Goal: Navigation & Orientation: Understand site structure

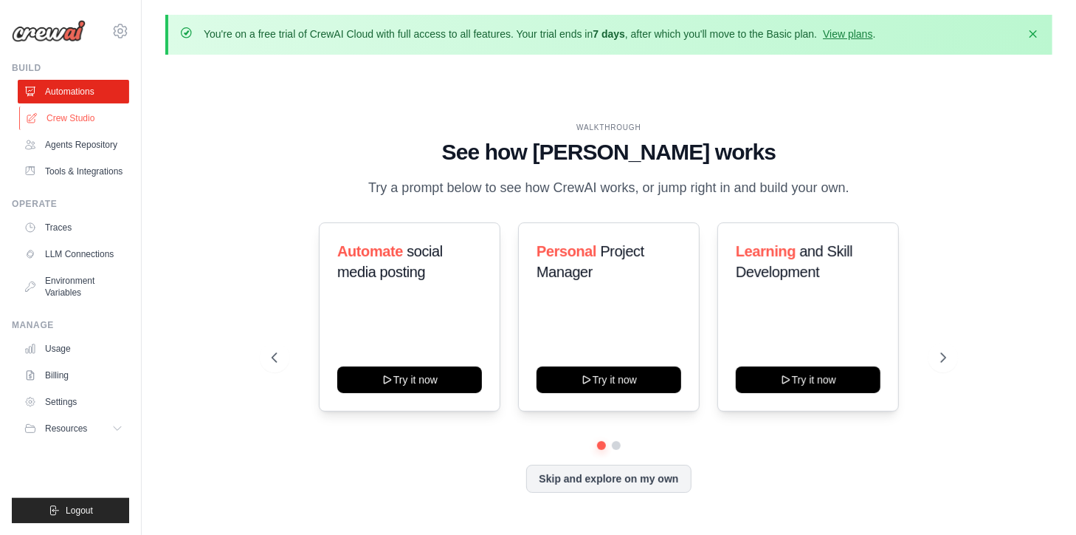
click at [85, 113] on link "Crew Studio" at bounding box center [74, 118] width 111 height 24
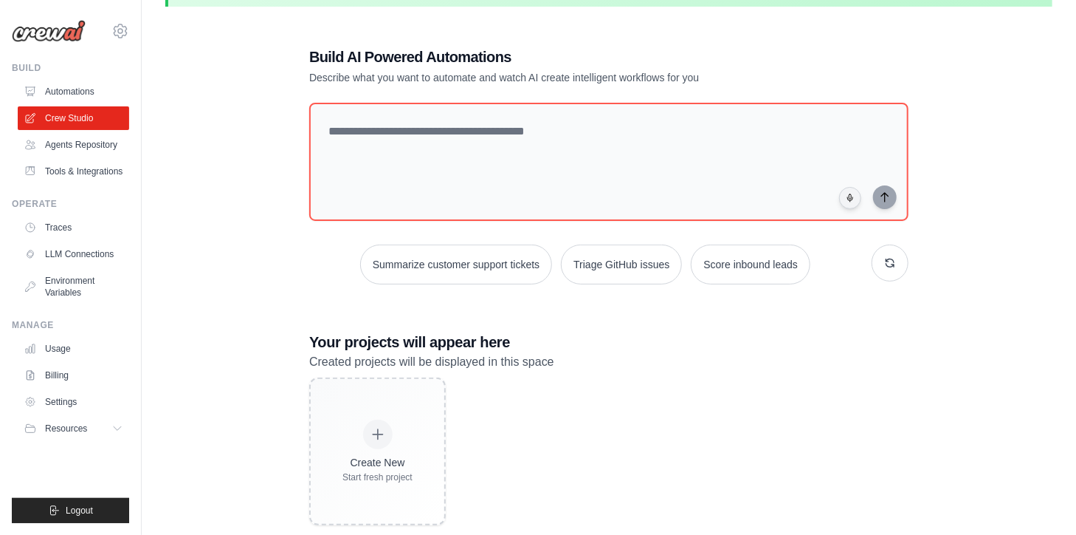
scroll to position [6, 0]
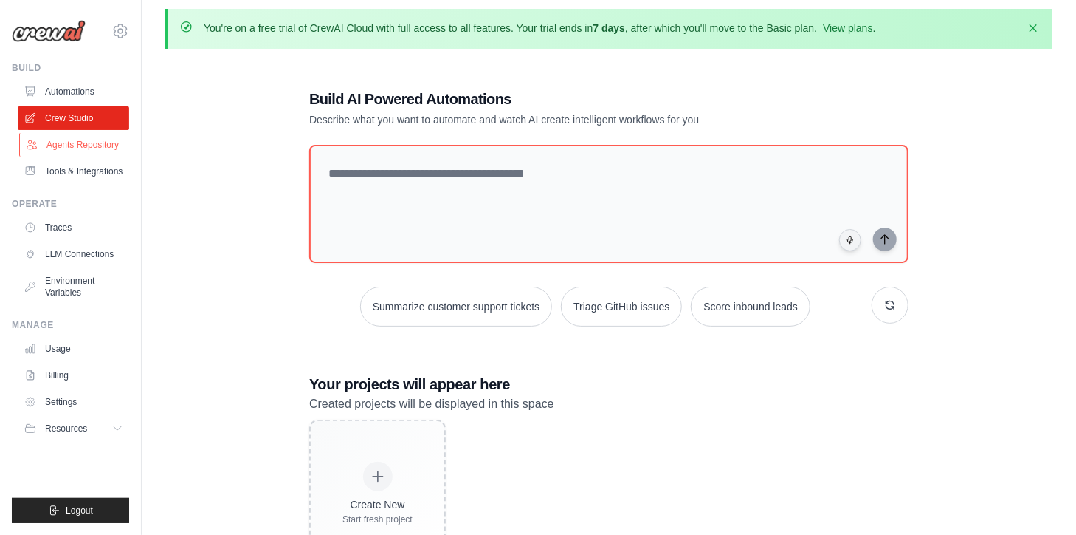
click at [82, 143] on link "Agents Repository" at bounding box center [74, 145] width 111 height 24
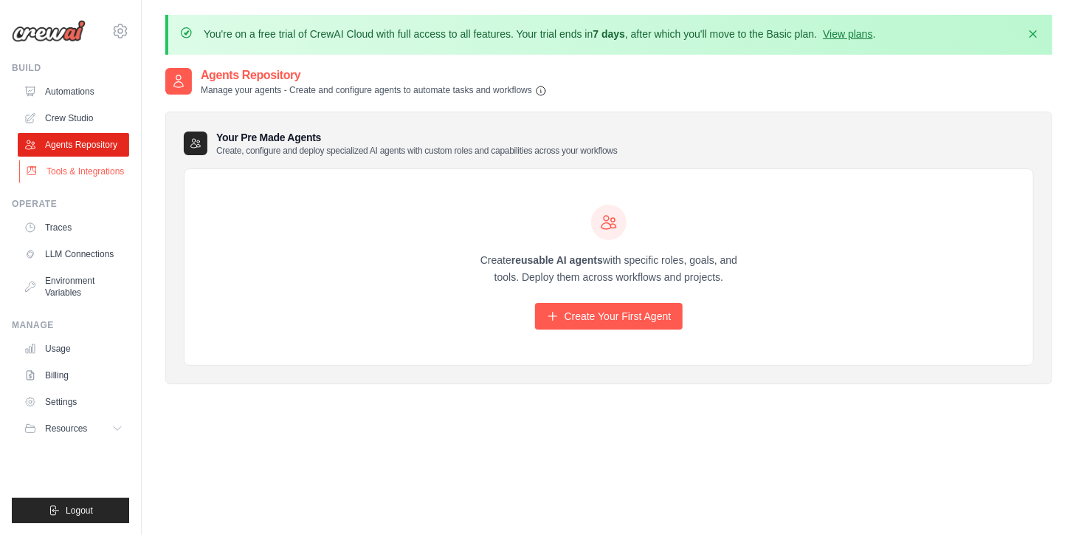
click at [62, 174] on link "Tools & Integrations" at bounding box center [74, 171] width 111 height 24
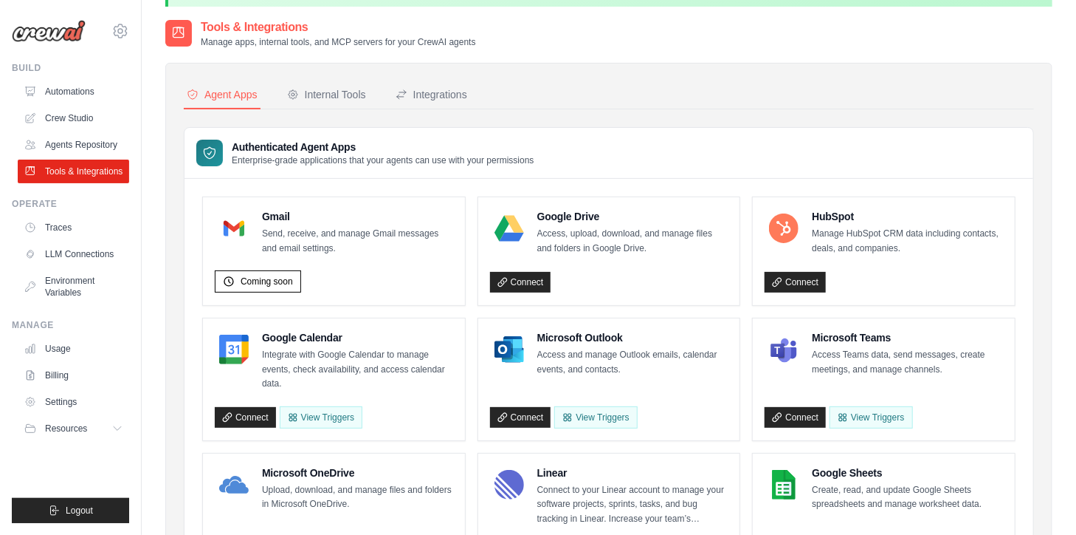
scroll to position [47, 0]
click at [72, 238] on link "Traces" at bounding box center [74, 228] width 111 height 24
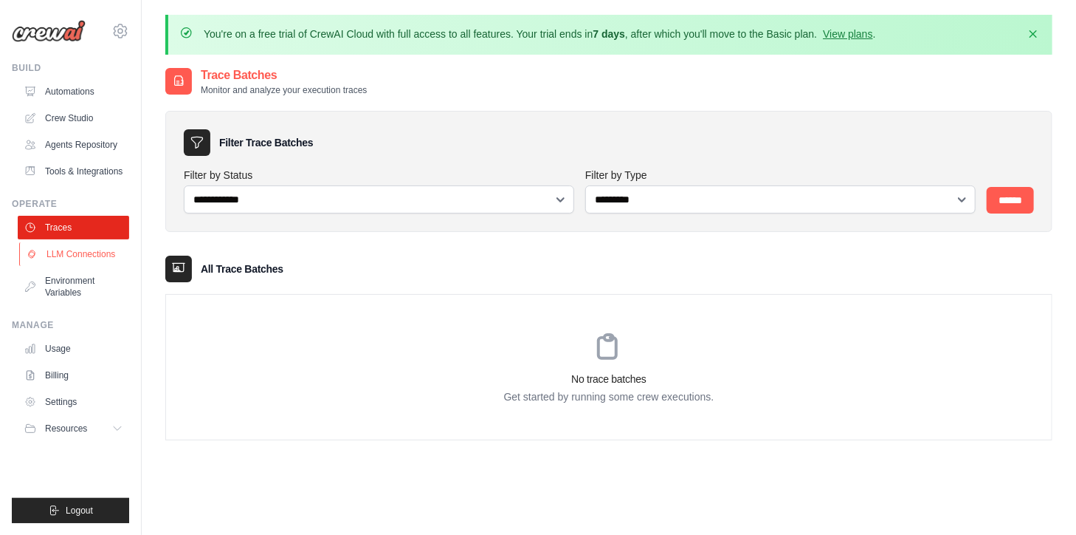
click at [97, 258] on link "LLM Connections" at bounding box center [74, 254] width 111 height 24
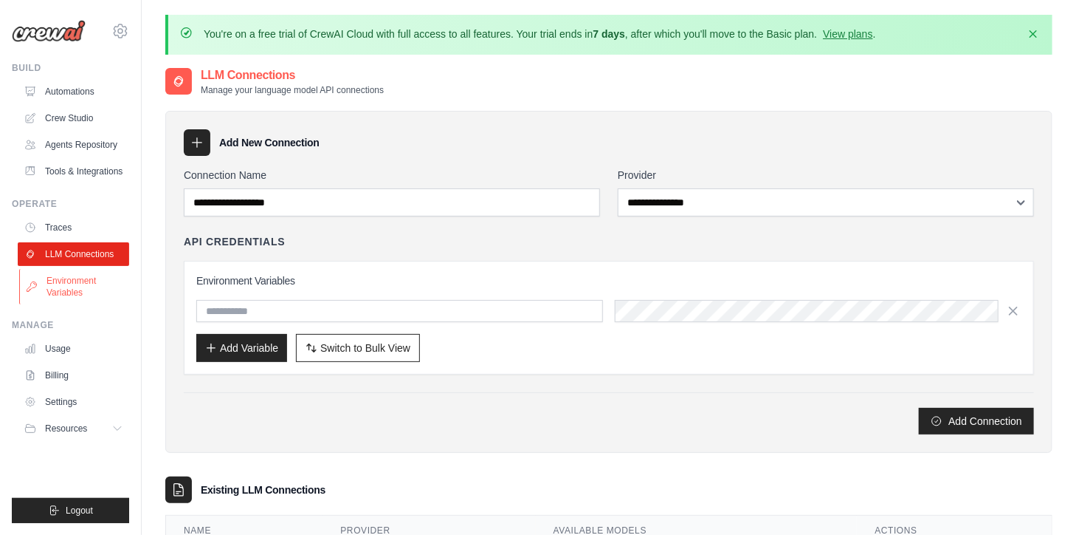
click at [85, 288] on link "Environment Variables" at bounding box center [74, 286] width 111 height 35
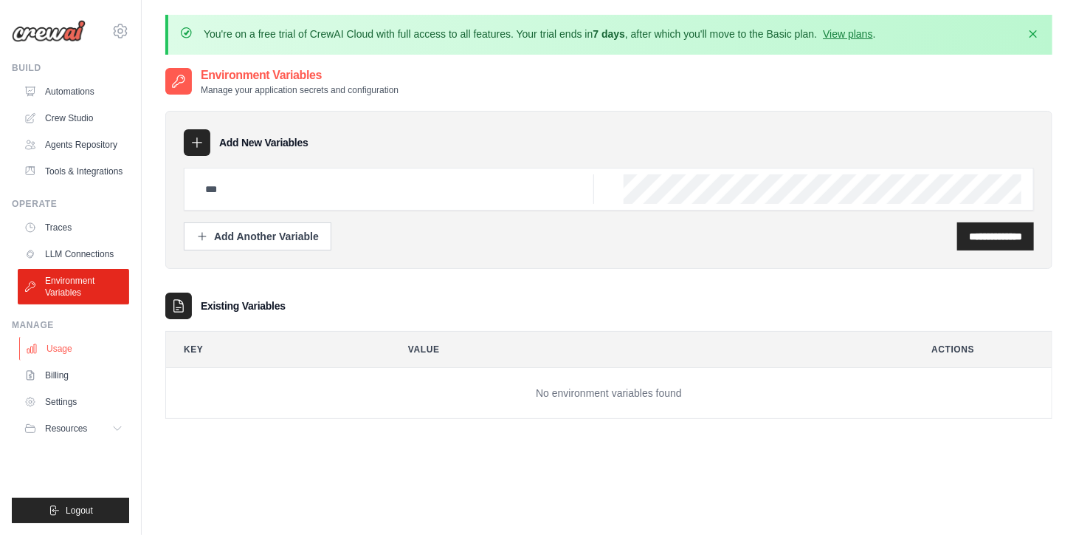
click at [66, 348] on link "Usage" at bounding box center [74, 349] width 111 height 24
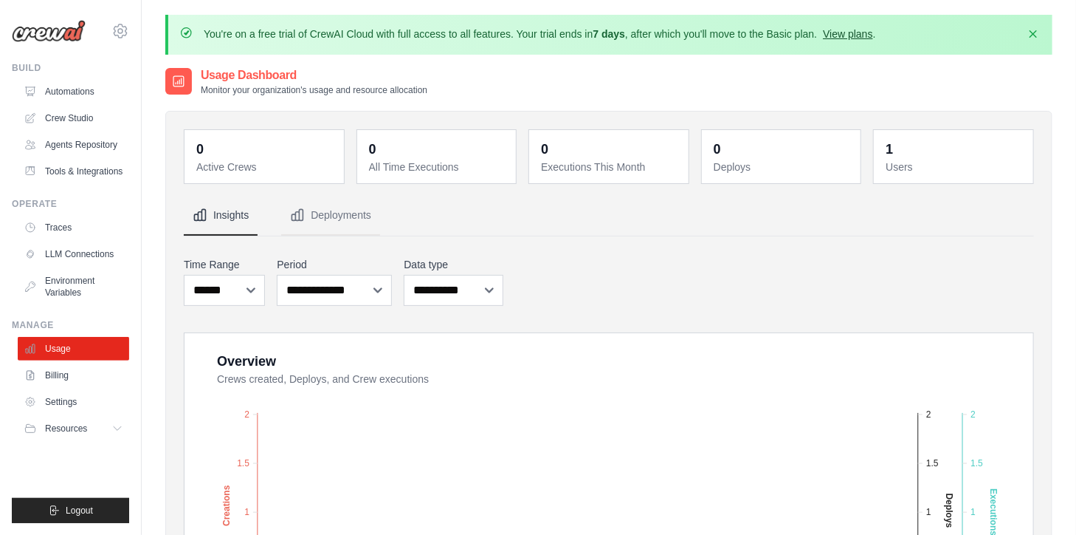
click at [864, 30] on link "View plans" at bounding box center [847, 34] width 49 height 12
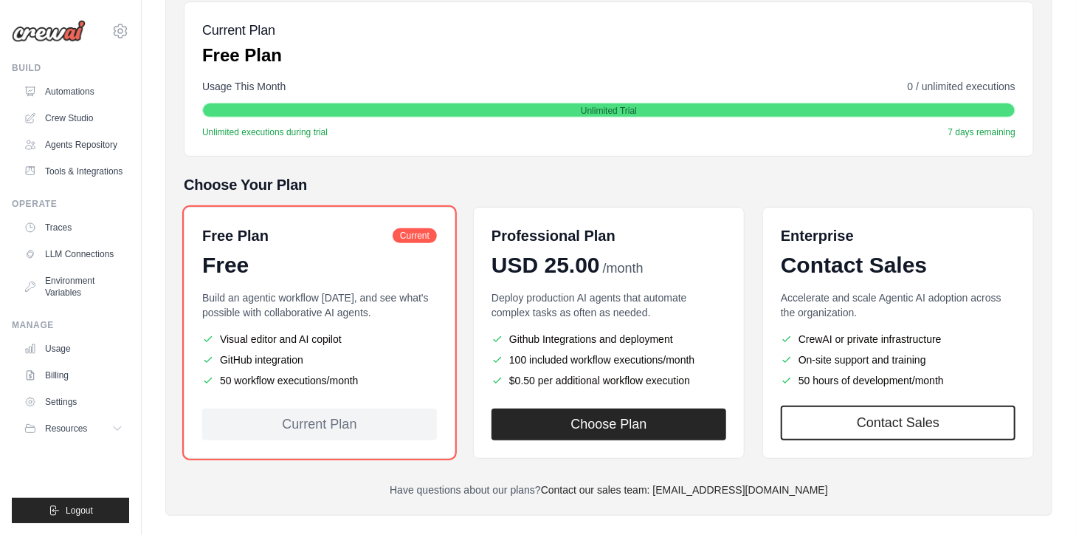
scroll to position [139, 0]
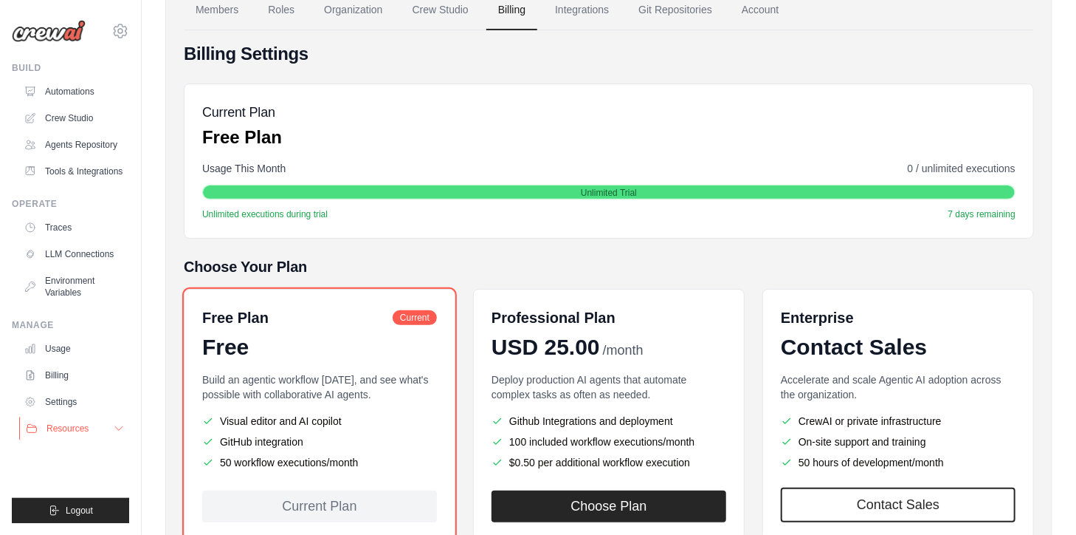
click at [97, 432] on button "Resources" at bounding box center [74, 428] width 111 height 24
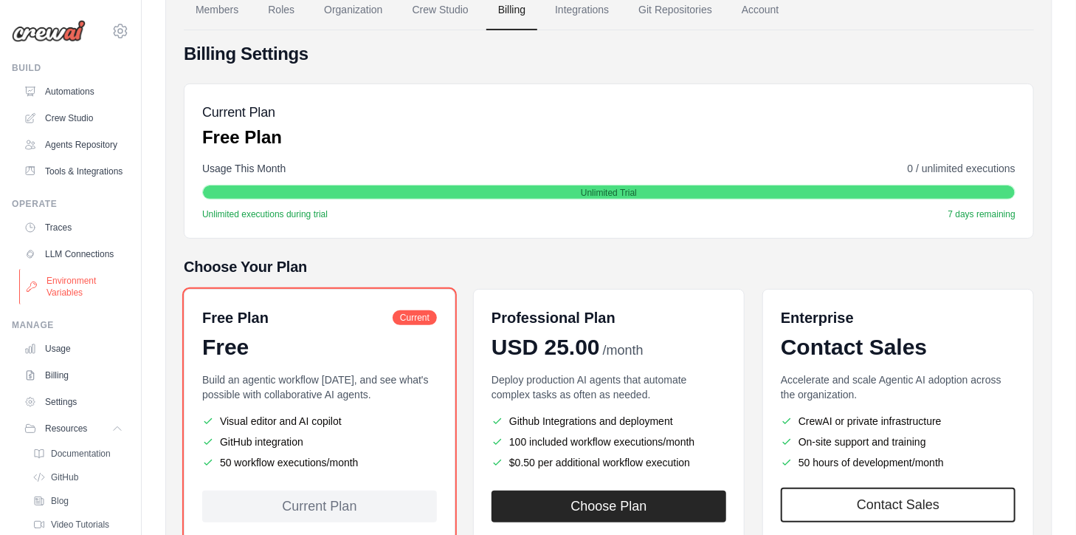
scroll to position [86, 0]
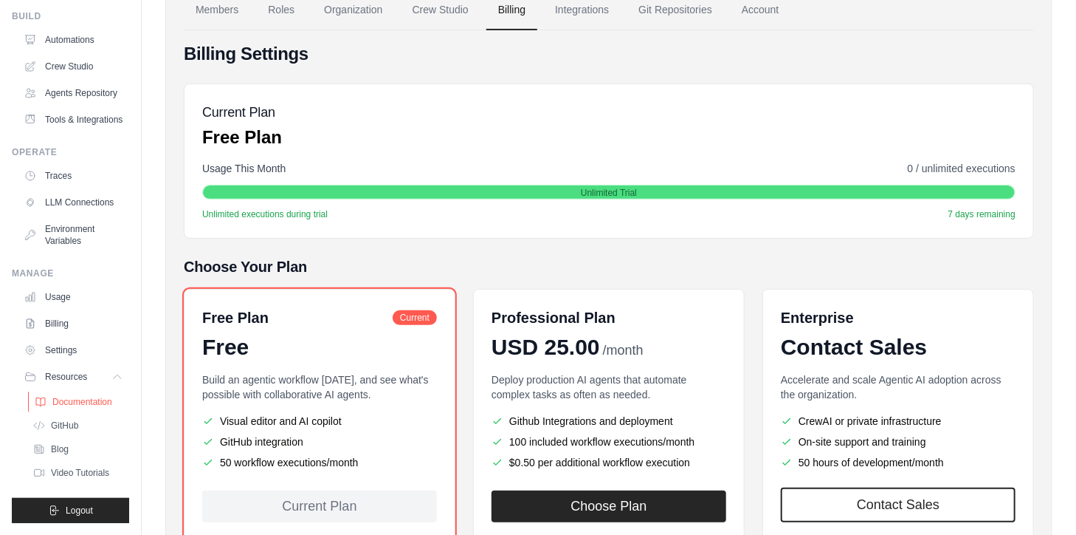
click at [92, 403] on span "Documentation" at bounding box center [82, 402] width 60 height 12
